Goal: Transaction & Acquisition: Purchase product/service

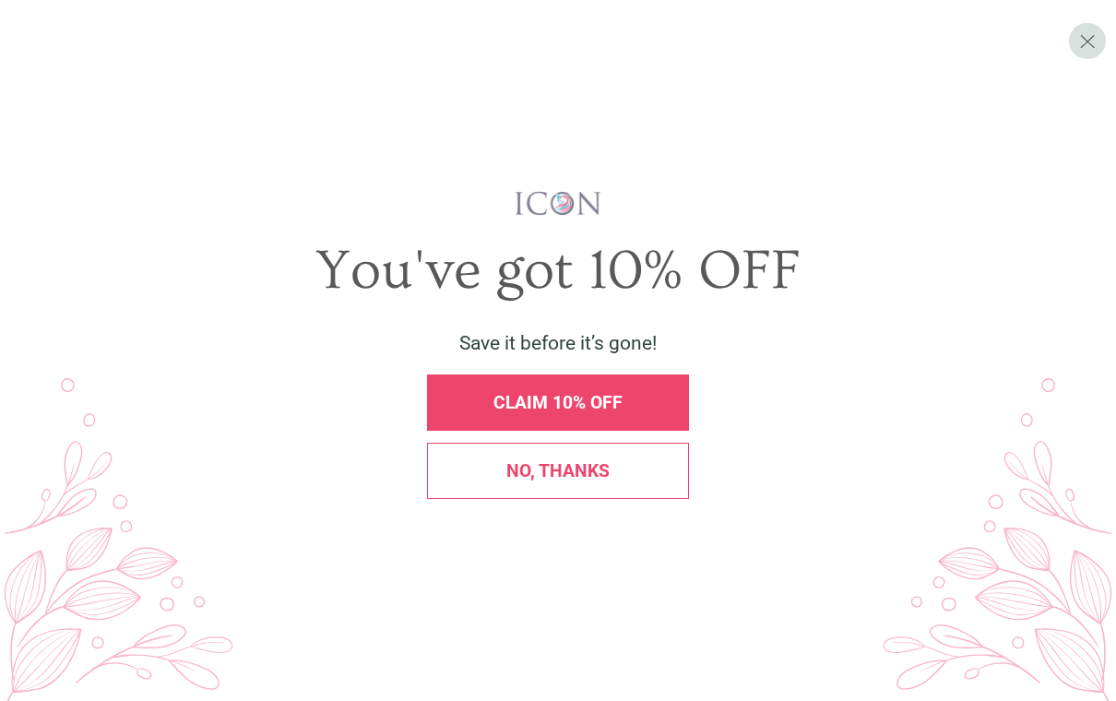
click at [624, 411] on div "CLAIM 10% OFF" at bounding box center [558, 403] width 236 height 18
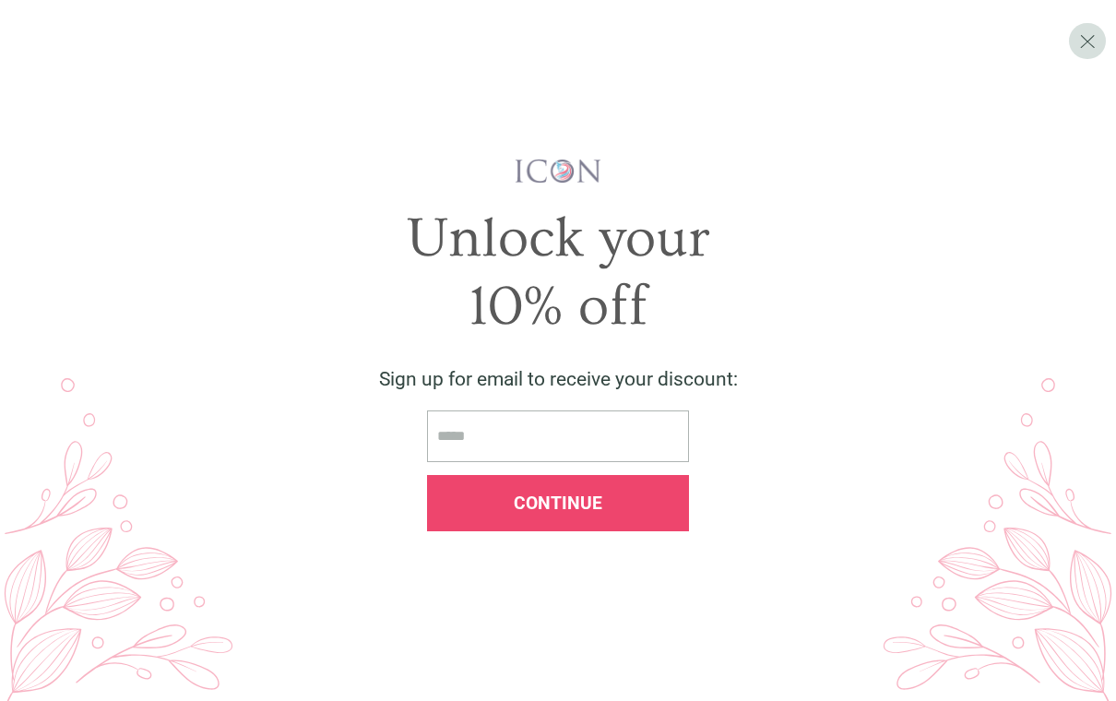
click at [601, 447] on input "email" at bounding box center [558, 436] width 262 height 53
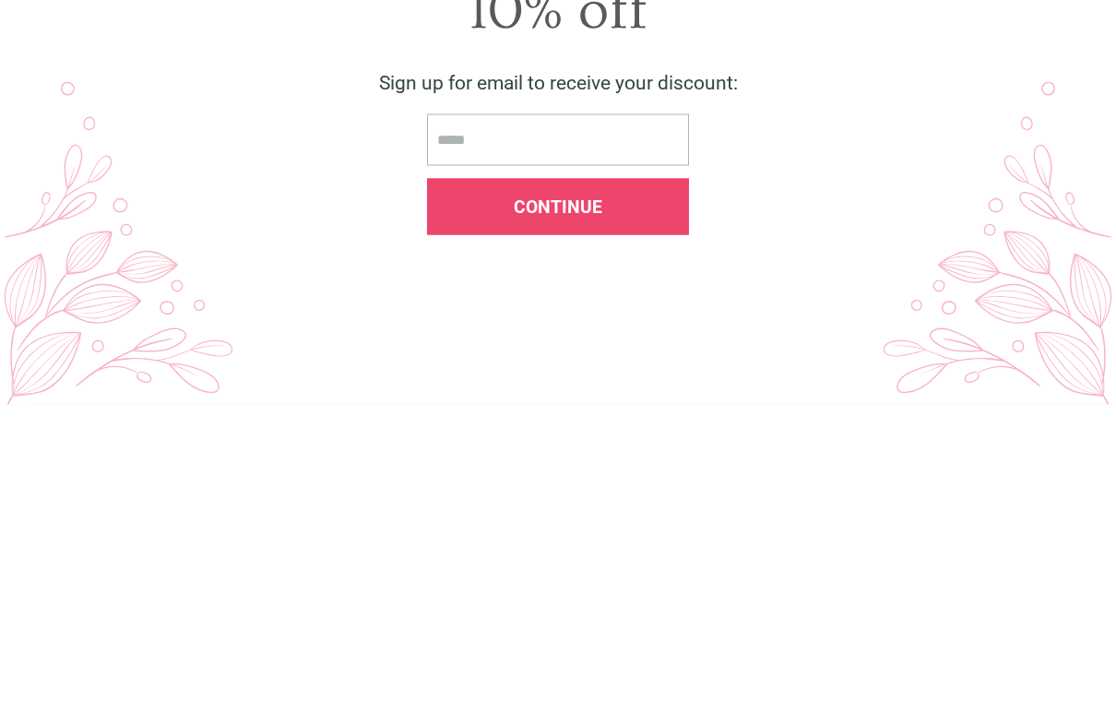
type input "**********"
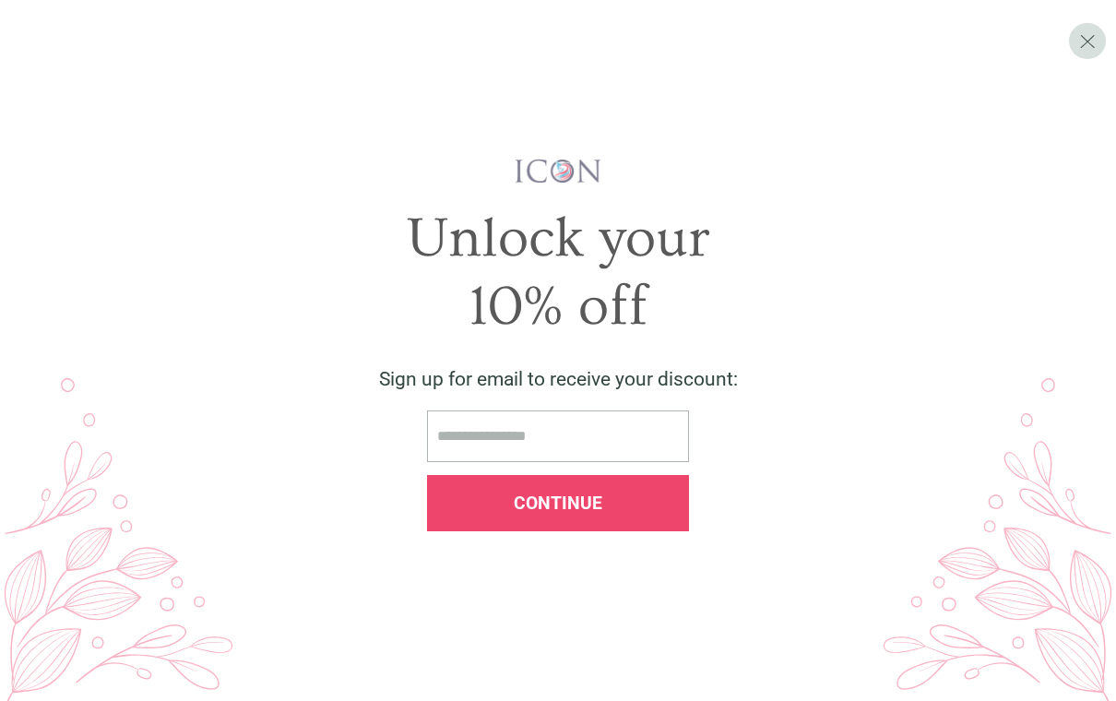
click at [629, 528] on div "Continue" at bounding box center [558, 503] width 262 height 56
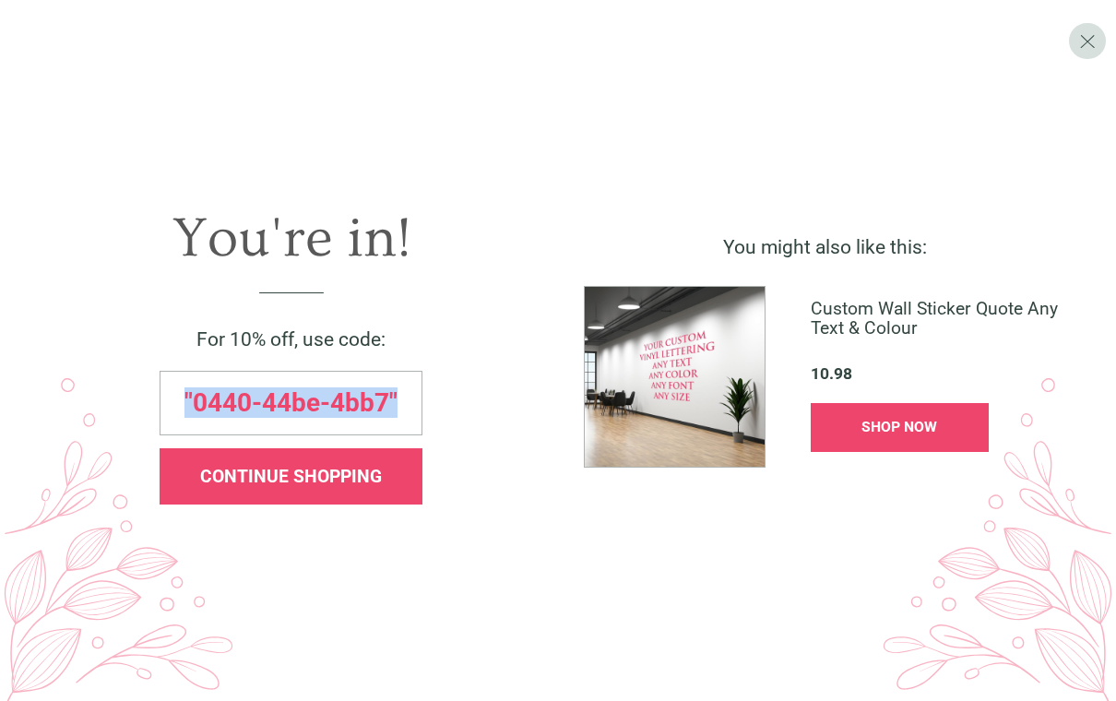
copy span ""0440-44be-4bb7""
click at [284, 501] on div "CONTINUE SHOPPING" at bounding box center [291, 476] width 262 height 56
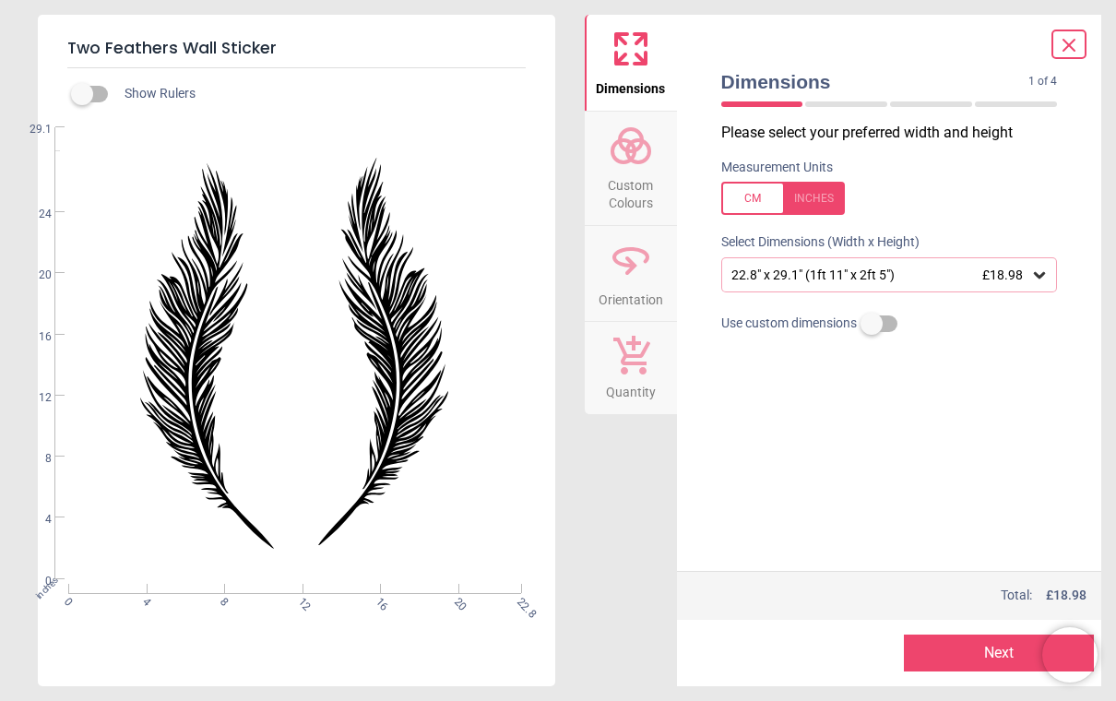
scroll to position [0, 0]
click at [1046, 279] on icon at bounding box center [1039, 275] width 18 height 18
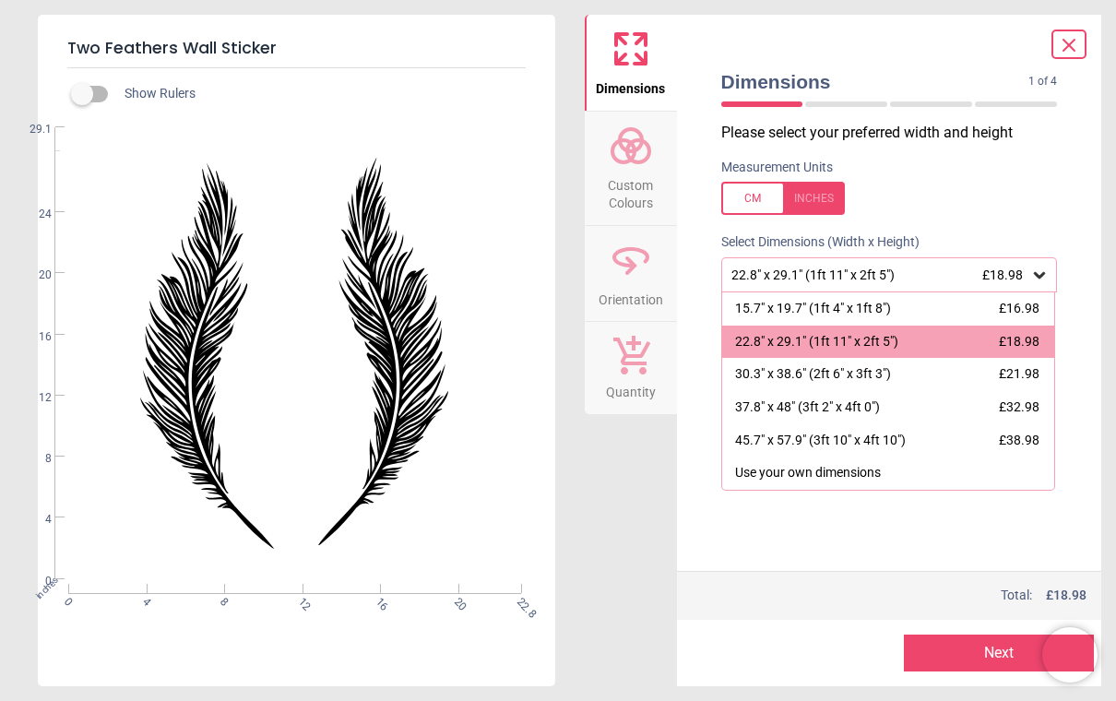
click at [1026, 352] on div "22.8" x 29.1" (1ft 11" x 2ft 5") £18.98" at bounding box center [888, 342] width 333 height 33
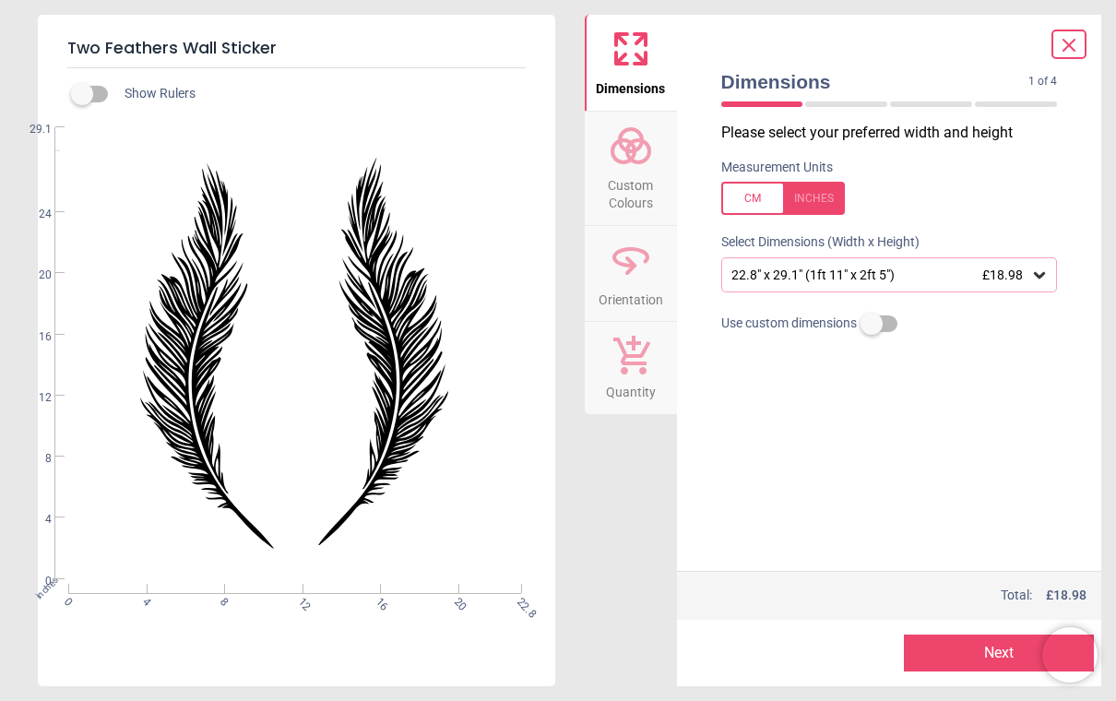
click at [979, 645] on button "Next" at bounding box center [999, 653] width 190 height 37
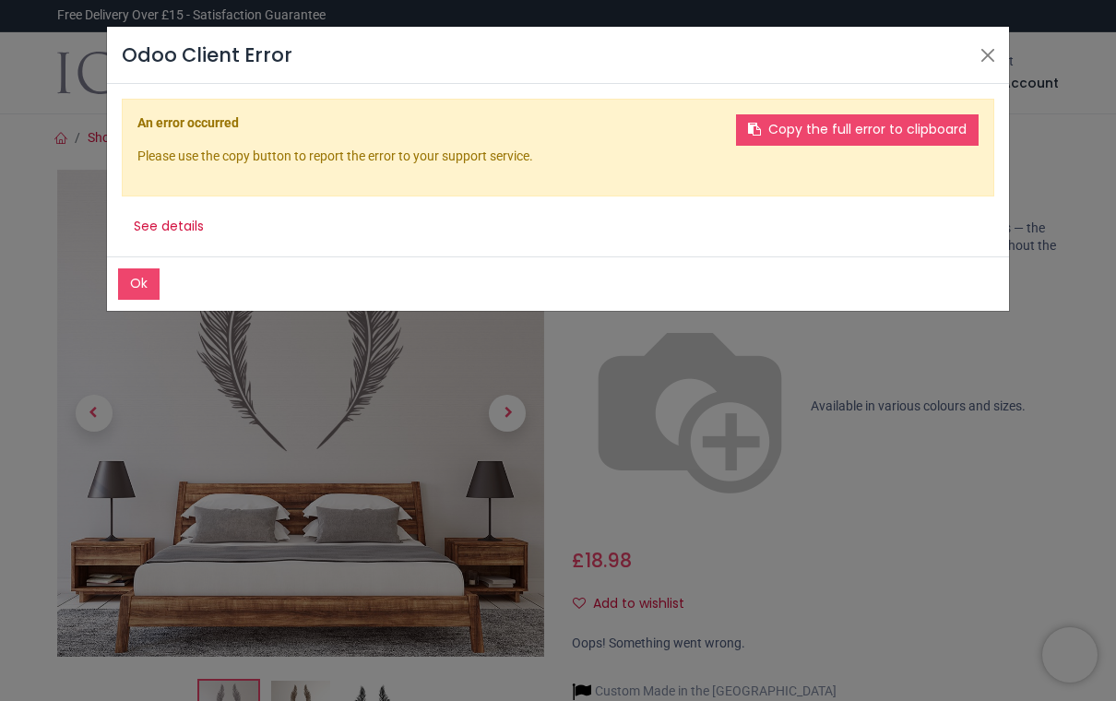
click at [145, 285] on button "Ok" at bounding box center [139, 283] width 42 height 31
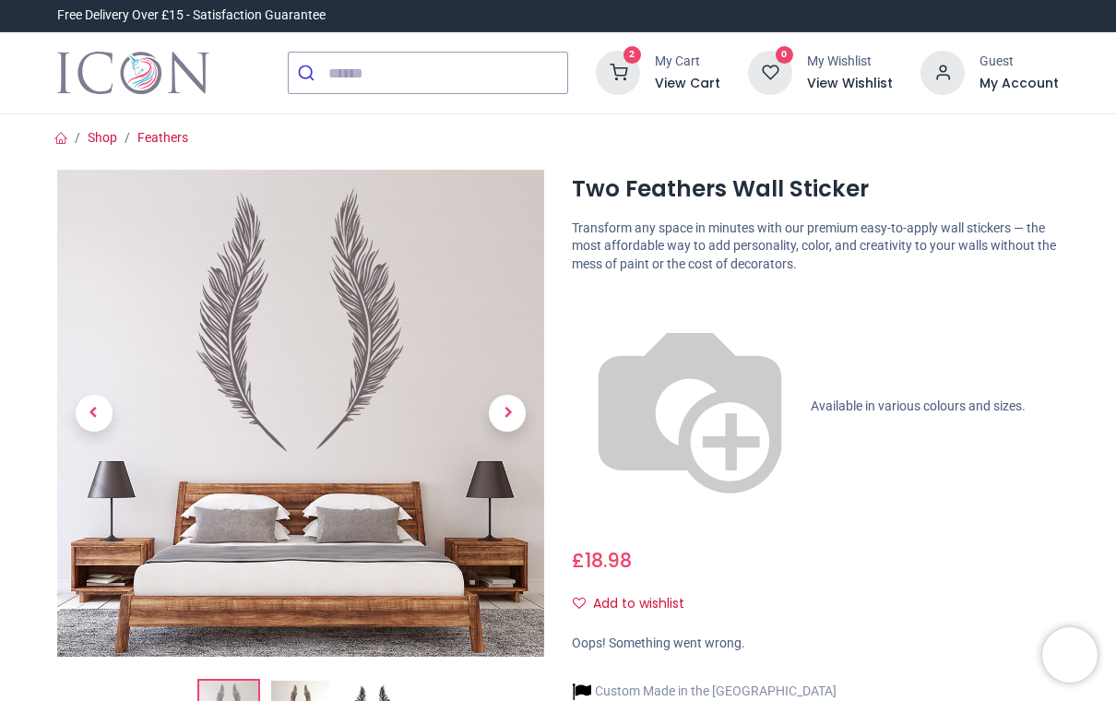
click at [973, 588] on div "Add to wishlist" at bounding box center [815, 603] width 487 height 31
click at [634, 63] on icon at bounding box center [618, 73] width 44 height 44
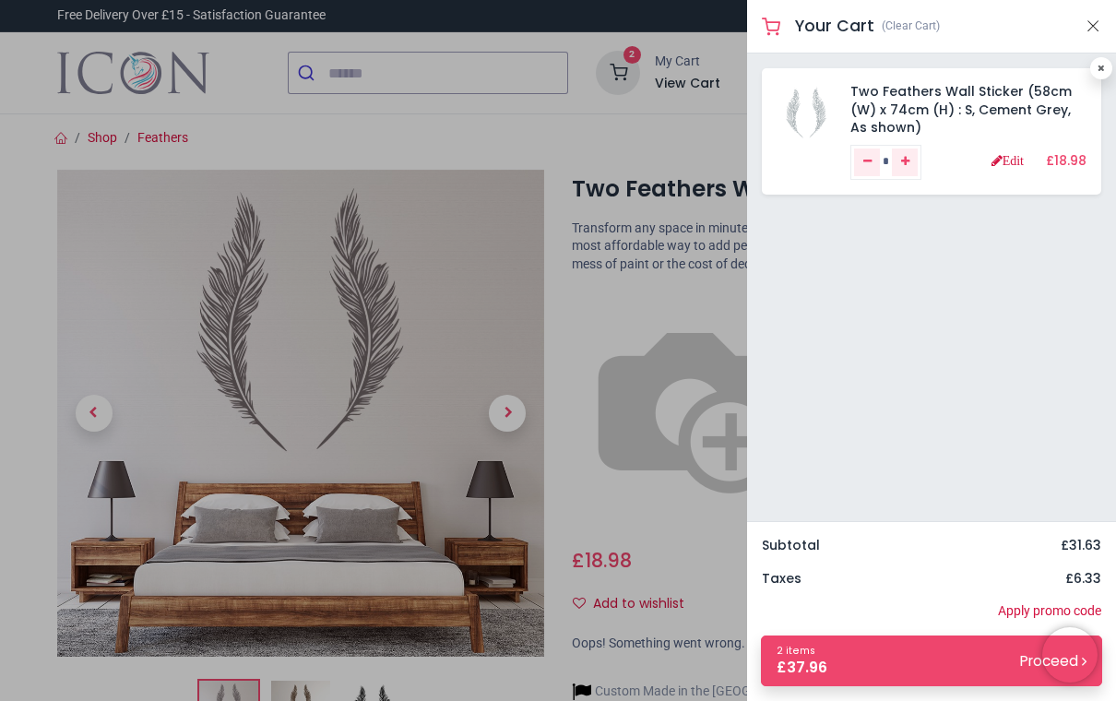
click at [1028, 616] on link "Apply promo code" at bounding box center [1049, 611] width 103 height 18
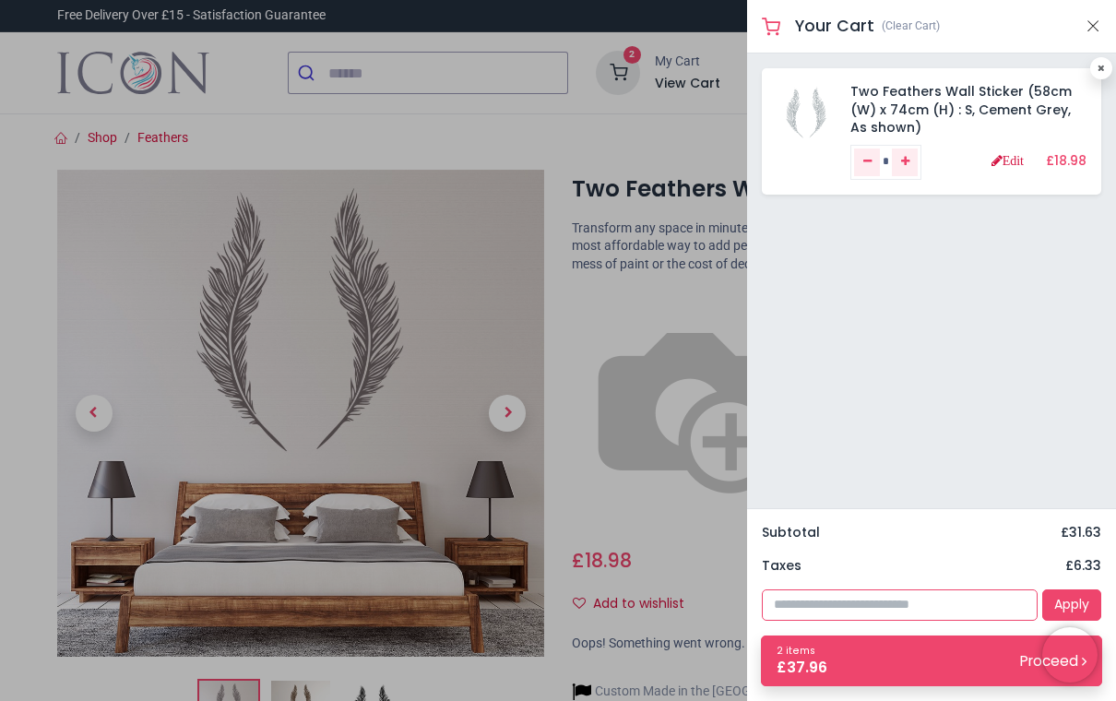
click at [902, 608] on input "text" at bounding box center [900, 604] width 276 height 31
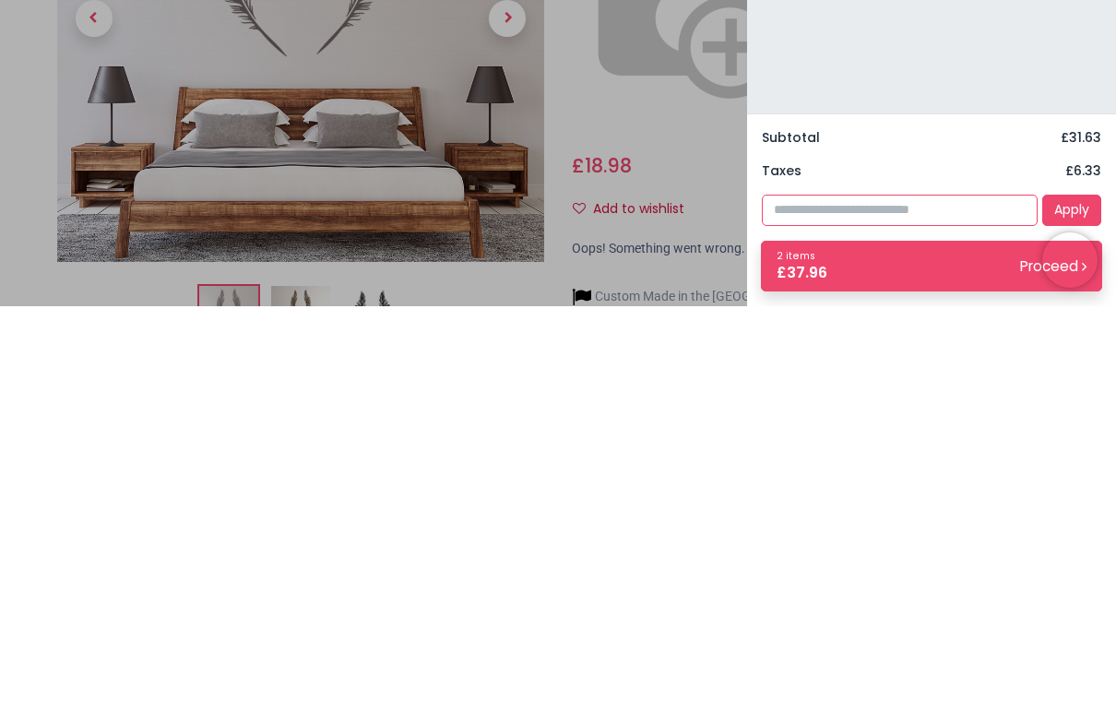
paste input "**********"
type input "**********"
click at [1074, 589] on link "Apply" at bounding box center [1071, 604] width 59 height 31
